Goal: Information Seeking & Learning: Find specific fact

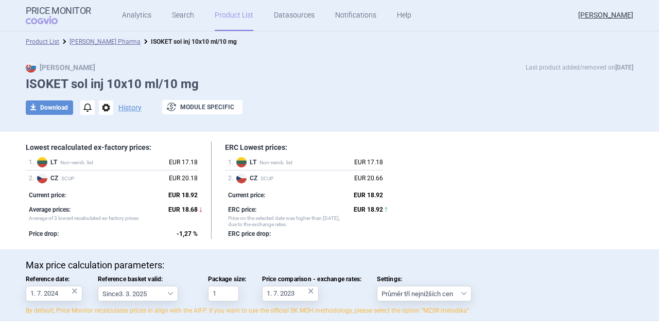
select select "[DATE]"
click at [54, 12] on strong "Price Monitor" at bounding box center [58, 11] width 65 height 10
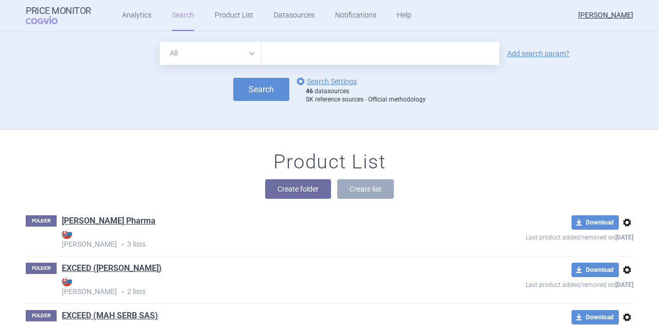
click at [307, 60] on input "text" at bounding box center [381, 53] width 238 height 23
type input "[MEDICAL_DATA]"
click button "Search" at bounding box center [261, 89] width 56 height 23
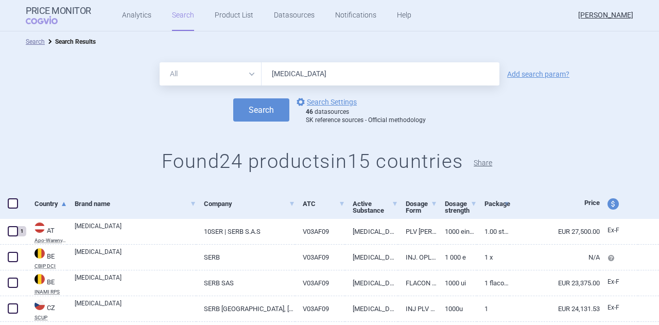
click at [483, 164] on button "Share" at bounding box center [483, 162] width 19 height 7
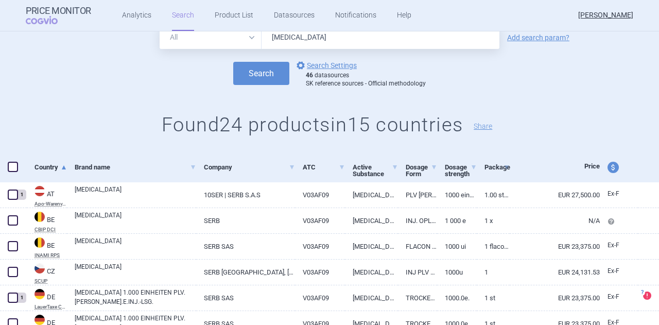
scroll to position [51, 0]
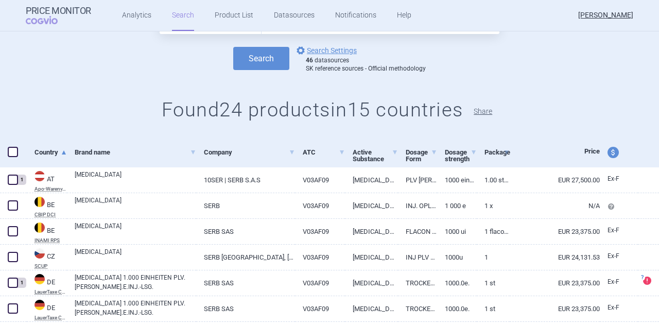
click at [488, 113] on button "Share" at bounding box center [483, 111] width 19 height 7
click at [485, 111] on button "Share" at bounding box center [483, 111] width 19 height 7
click at [584, 151] on span "Price" at bounding box center [591, 151] width 15 height 8
click at [608, 152] on span "price and currency" at bounding box center [613, 152] width 11 height 11
select select "ex-factory"
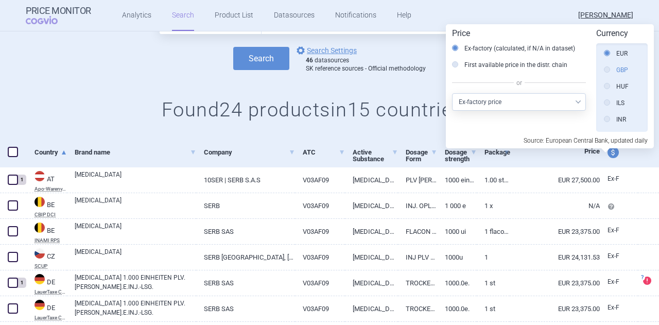
scroll to position [181, 0]
click at [620, 56] on label "CZK" at bounding box center [616, 55] width 24 height 10
click at [615, 56] on input "CZK" at bounding box center [609, 56] width 10 height 10
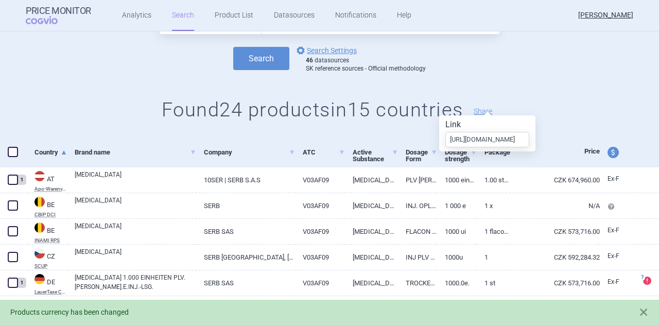
click at [569, 84] on div "All Brand Name ATC Company Active Substance Country Newer than [MEDICAL_DATA] A…" at bounding box center [329, 69] width 659 height 137
click at [502, 140] on input "[URL][DOMAIN_NAME]" at bounding box center [487, 139] width 84 height 15
click at [559, 93] on div "All Brand Name ATC Company Active Substance Country Newer than [MEDICAL_DATA] A…" at bounding box center [329, 69] width 659 height 137
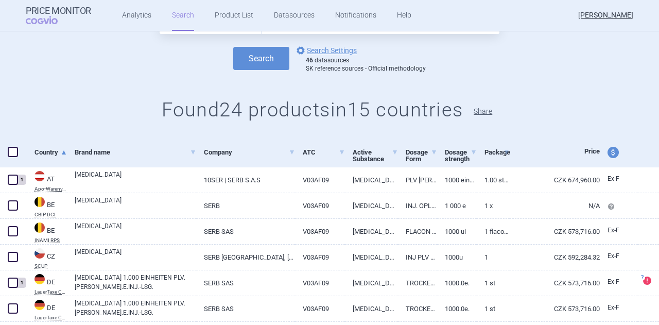
click at [492, 114] on button "Share" at bounding box center [483, 111] width 19 height 7
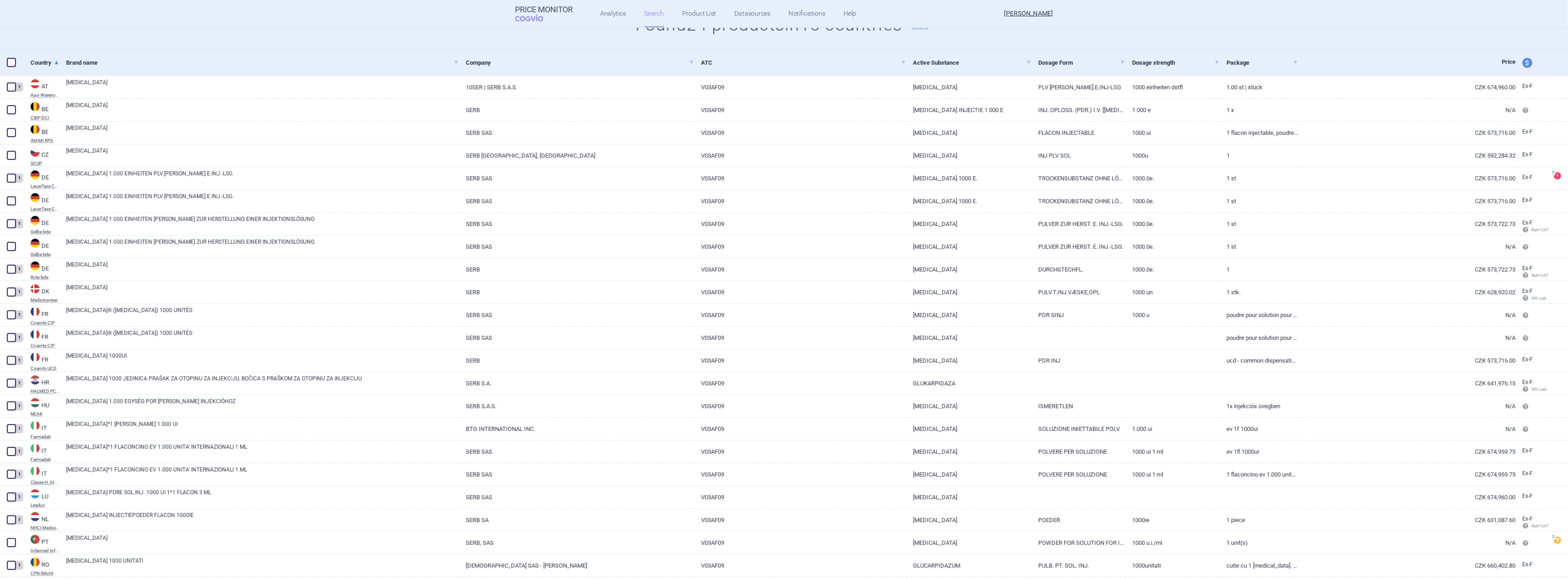
scroll to position [106, 0]
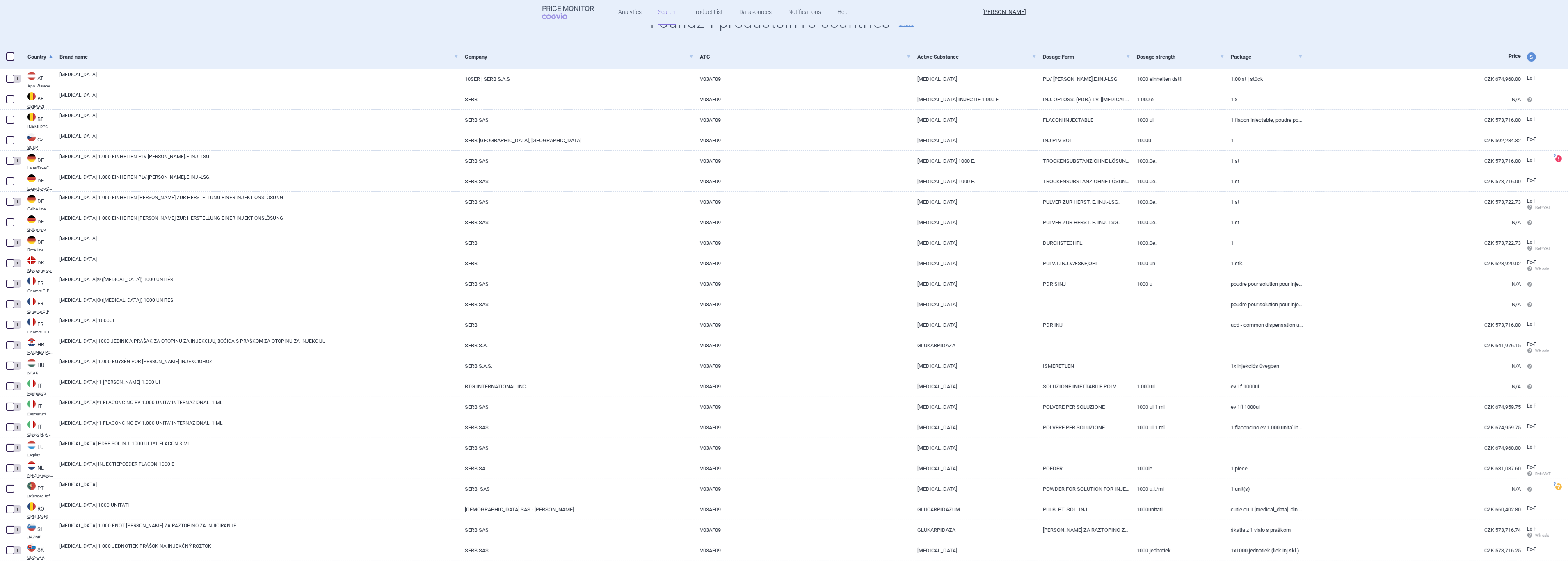
drag, startPoint x: 1399, startPoint y: 1, endPoint x: 1218, endPoint y: 22, distance: 182.2
click at [524, 20] on header "Price Monitor COGVIO Analytics Search Product List Datasources Notifications He…" at bounding box center [784, 12] width 1568 height 25
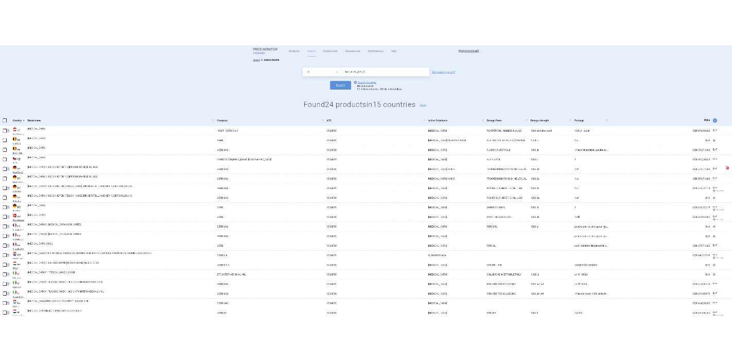
scroll to position [0, 0]
